Goal: Task Accomplishment & Management: Use online tool/utility

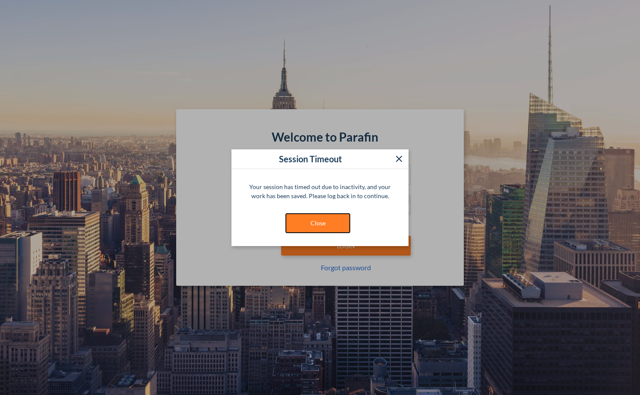
click at [314, 223] on button "Close" at bounding box center [318, 223] width 65 height 20
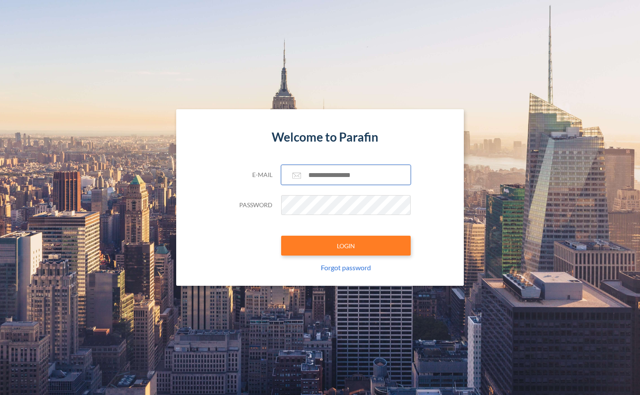
click at [322, 170] on input "text" at bounding box center [346, 175] width 130 height 20
type input "**********"
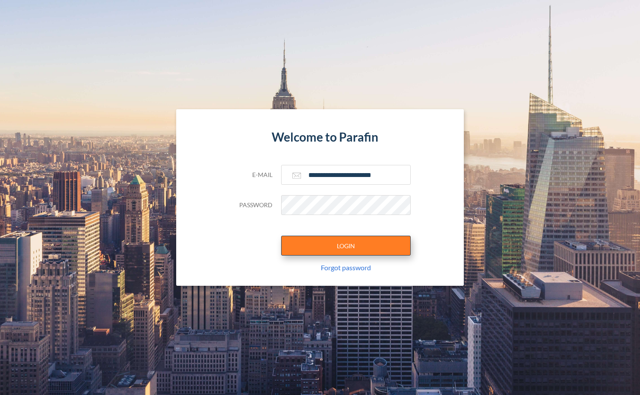
click at [350, 251] on button "LOGIN" at bounding box center [346, 246] width 130 height 20
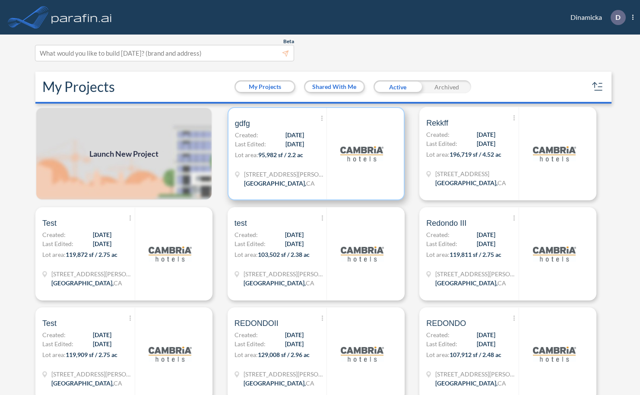
click at [290, 157] on span "95,982 sf / 2.2 ac" at bounding box center [280, 154] width 45 height 7
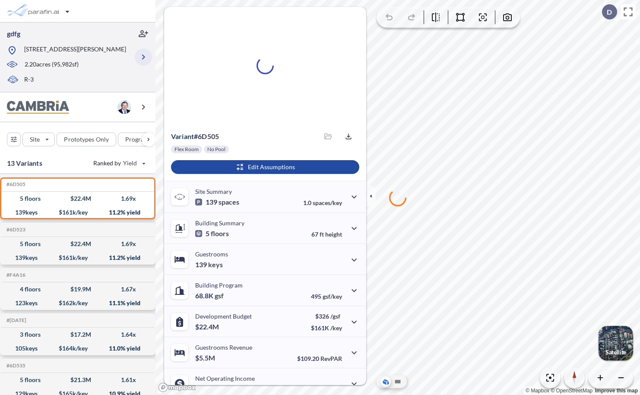
click at [143, 54] on icon "button" at bounding box center [143, 57] width 10 height 10
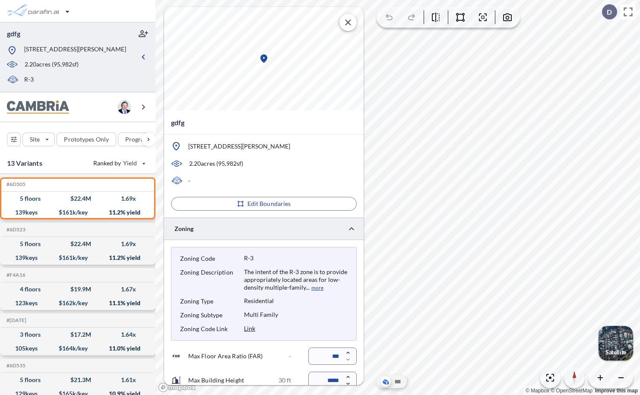
type input "*****"
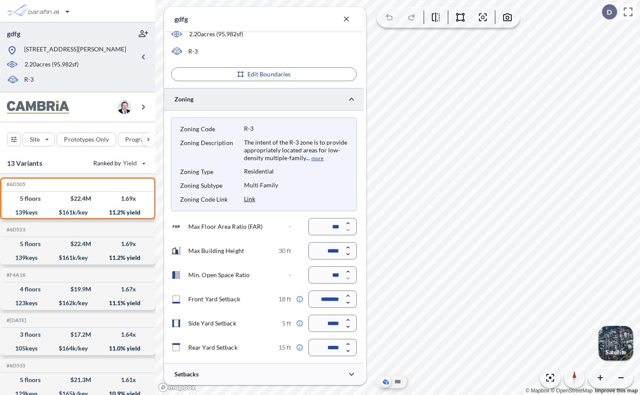
scroll to position [154, 0]
click at [13, 142] on div "button" at bounding box center [13, 139] width 13 height 13
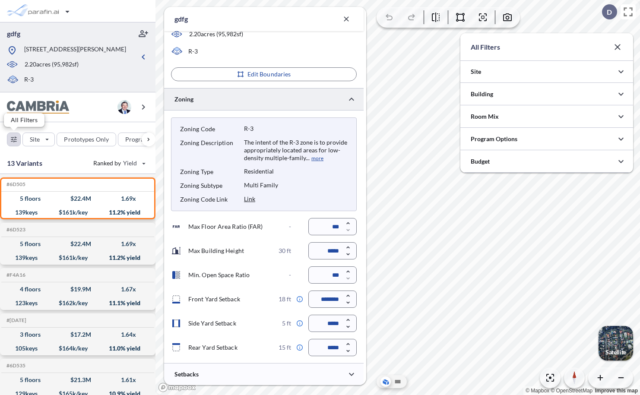
scroll to position [432129, 431957]
click at [508, 89] on div at bounding box center [547, 94] width 173 height 22
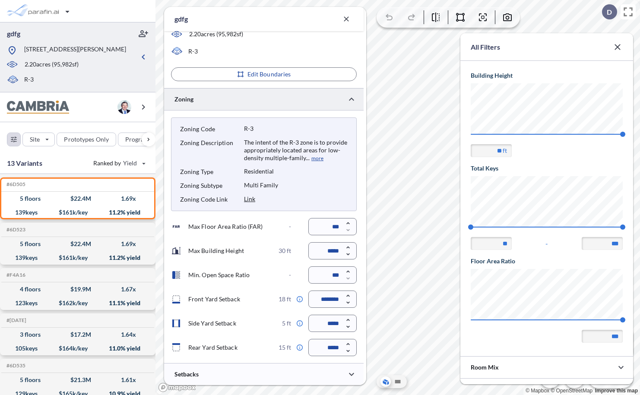
scroll to position [116, 0]
